Goal: Navigation & Orientation: Find specific page/section

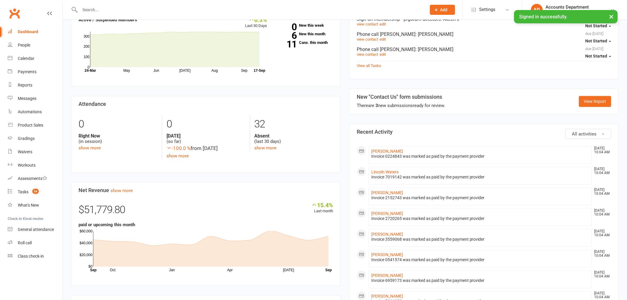
scroll to position [230, 0]
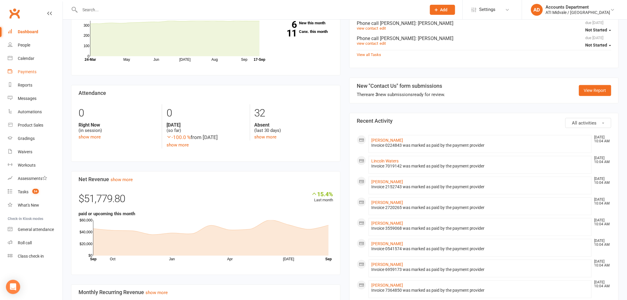
click at [31, 73] on div "Payments" at bounding box center [27, 71] width 19 height 5
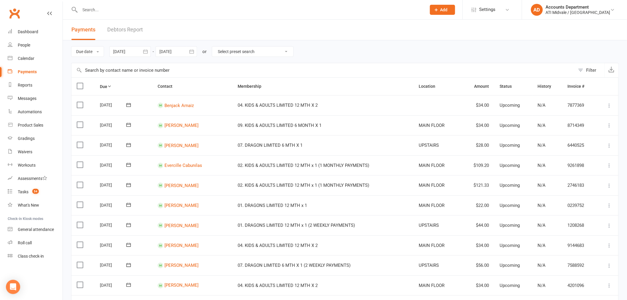
click at [122, 33] on link "Debtors Report" at bounding box center [125, 30] width 36 height 20
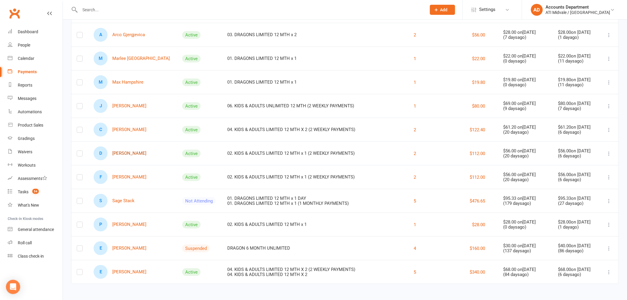
scroll to position [74, 0]
click at [28, 194] on div "Tasks" at bounding box center [23, 191] width 11 height 5
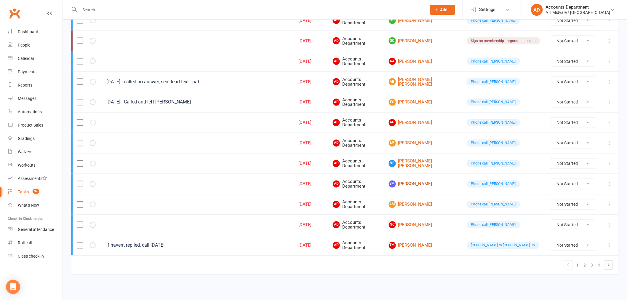
scroll to position [370, 0]
click at [584, 267] on link "2" at bounding box center [585, 265] width 7 height 8
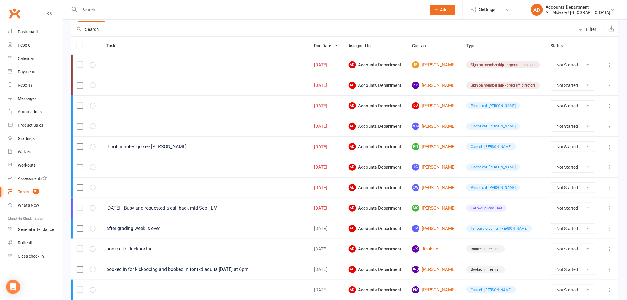
scroll to position [41, 0]
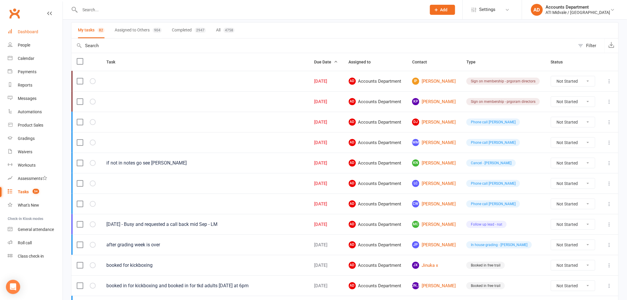
click at [40, 37] on link "Dashboard" at bounding box center [35, 31] width 55 height 13
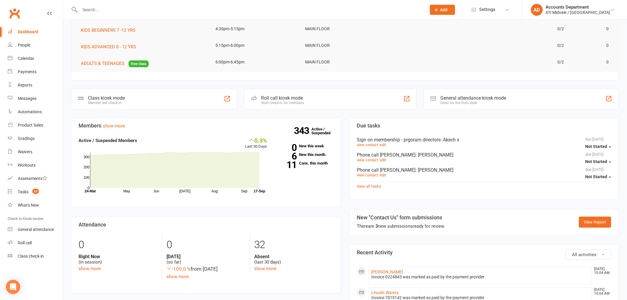
scroll to position [132, 0]
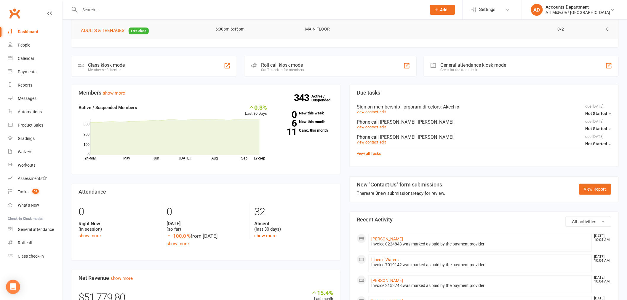
click at [304, 130] on link "11 Canx. this month" at bounding box center [304, 130] width 57 height 4
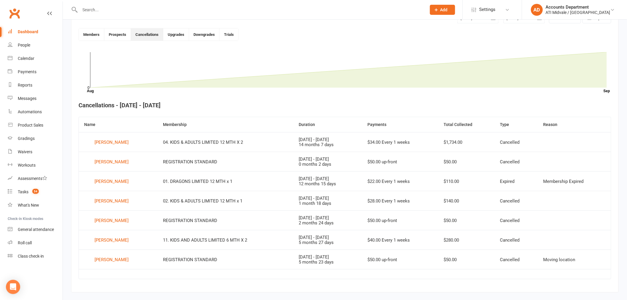
scroll to position [162, 0]
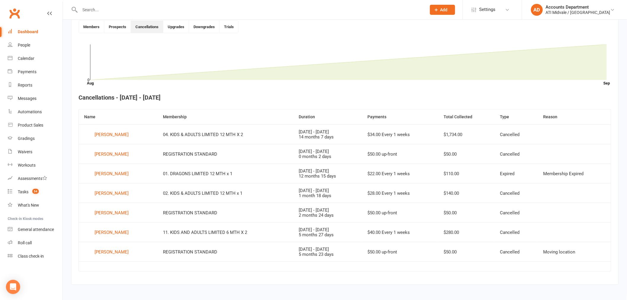
click at [23, 29] on link "Dashboard" at bounding box center [35, 31] width 55 height 13
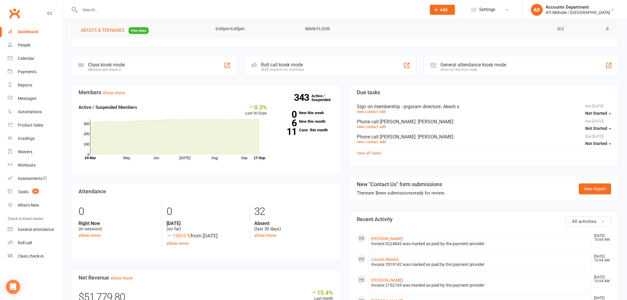
scroll to position [132, 0]
